Goal: Find specific page/section: Find specific page/section

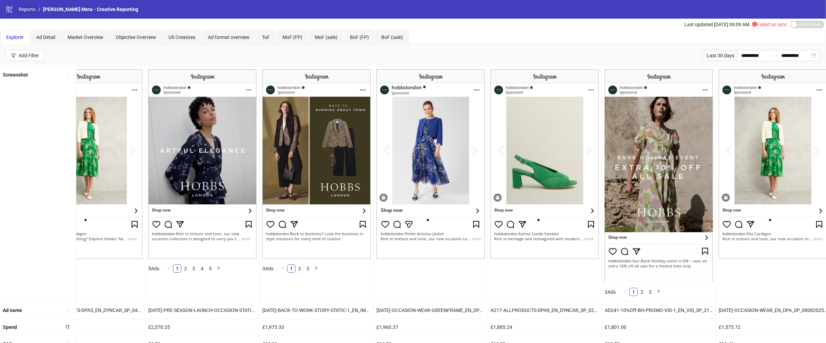
click at [33, 12] on link "Reports" at bounding box center [27, 10] width 20 height 8
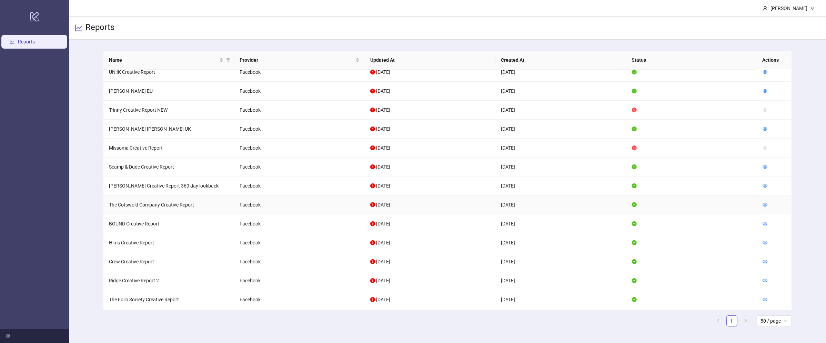
scroll to position [373, 0]
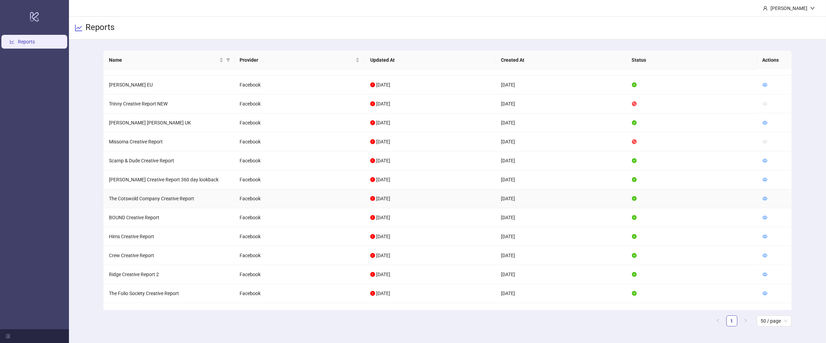
click at [760, 198] on td at bounding box center [774, 198] width 34 height 19
click at [763, 199] on icon "eye" at bounding box center [765, 198] width 5 height 3
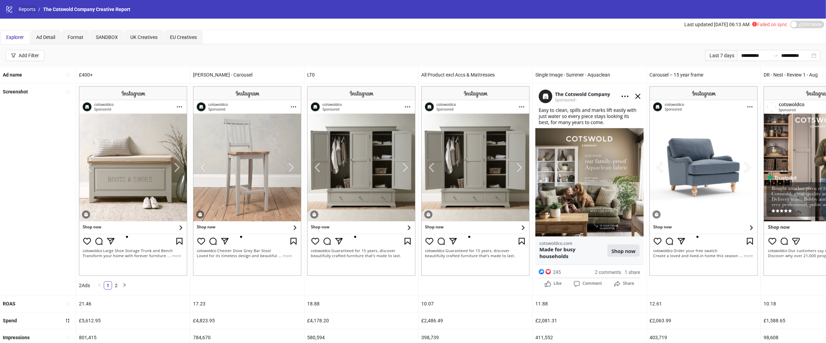
click at [28, 9] on link "Reports" at bounding box center [27, 10] width 20 height 8
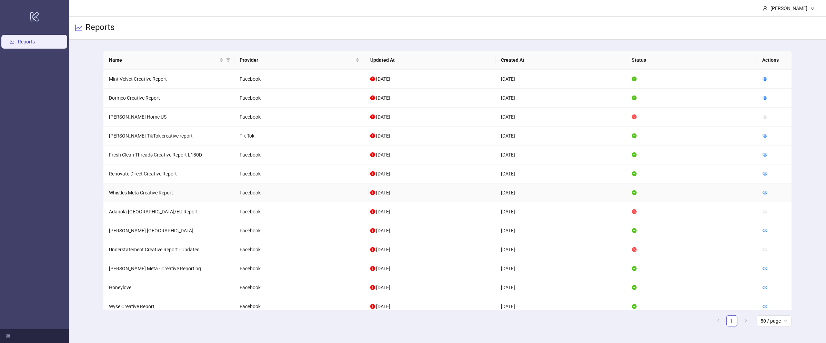
click at [762, 191] on td at bounding box center [774, 192] width 34 height 19
click at [764, 191] on icon "eye" at bounding box center [765, 192] width 5 height 3
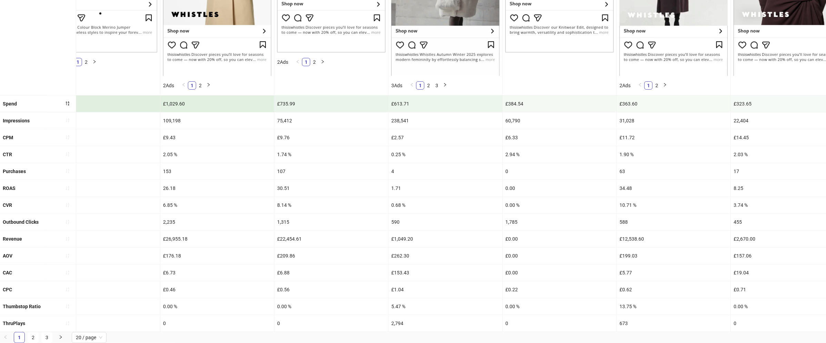
scroll to position [226, 0]
